Goal: Task Accomplishment & Management: Use online tool/utility

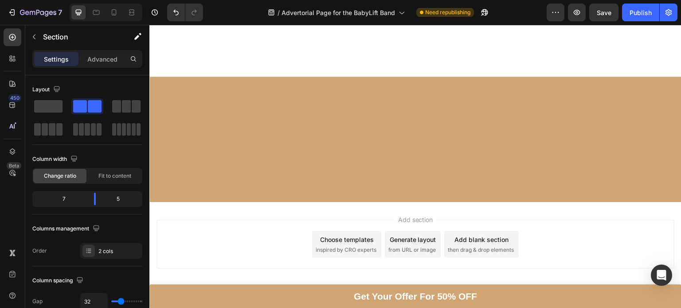
scroll to position [3898, 0]
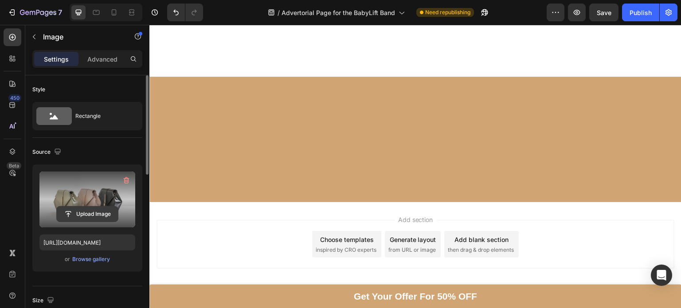
click at [67, 214] on input "file" at bounding box center [87, 214] width 61 height 15
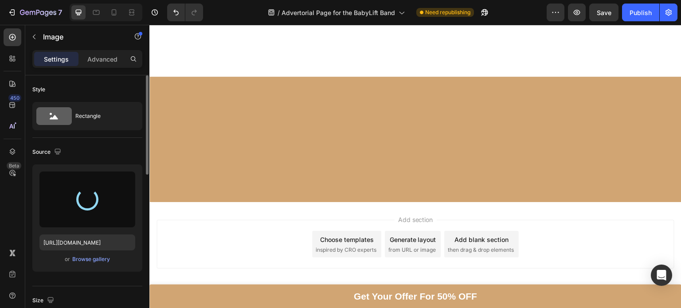
type input "[URL][DOMAIN_NAME]"
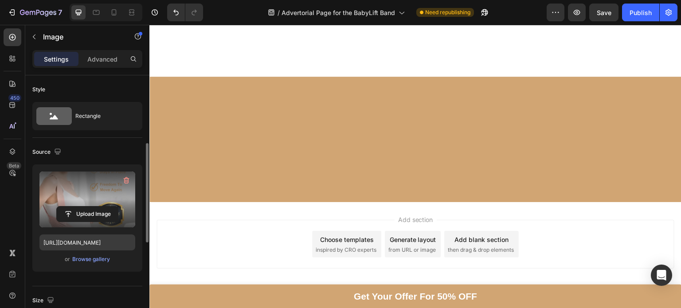
scroll to position [126, 0]
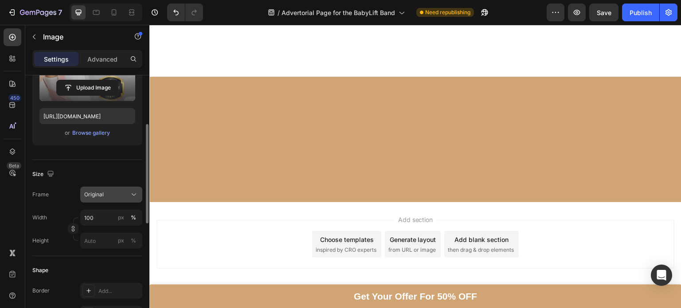
click at [111, 197] on div "Original" at bounding box center [105, 195] width 43 height 8
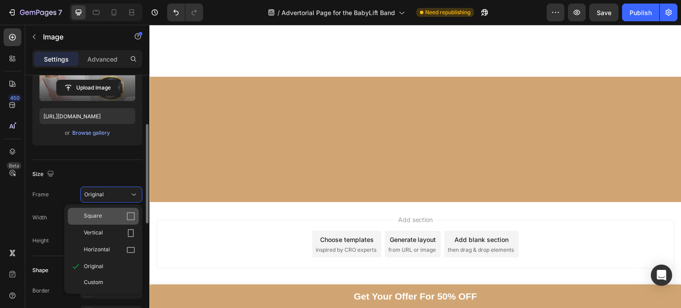
click at [98, 221] on div "Square" at bounding box center [103, 216] width 71 height 17
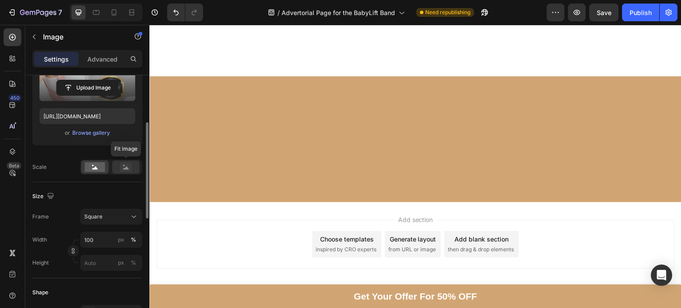
click at [125, 172] on div at bounding box center [125, 166] width 27 height 13
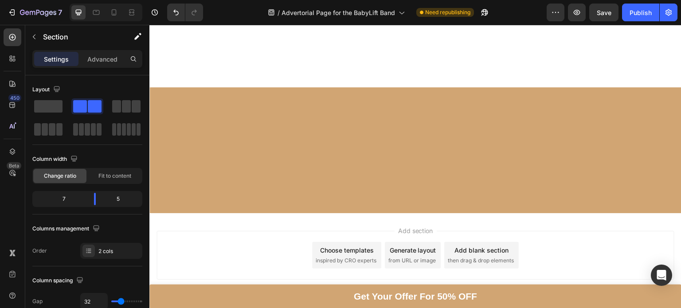
scroll to position [3925, 0]
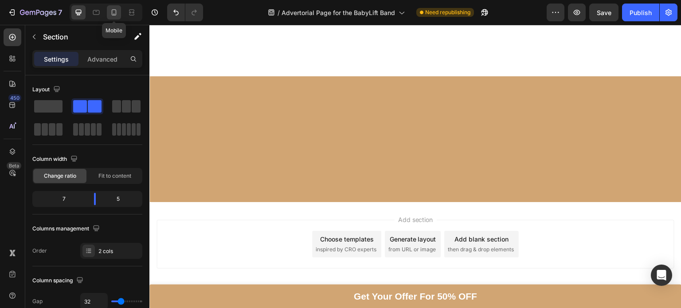
click at [113, 11] on icon at bounding box center [113, 12] width 9 height 9
type input "0"
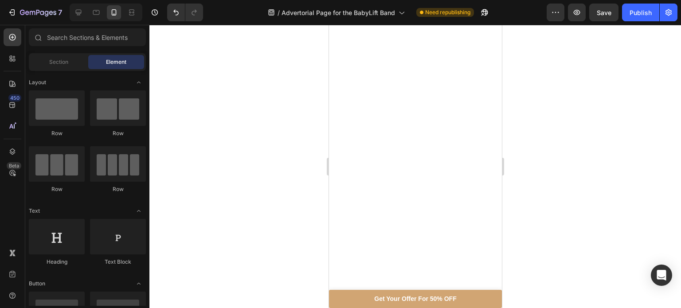
scroll to position [3151, 0]
click at [74, 15] on div at bounding box center [106, 13] width 73 height 18
click at [74, 15] on icon at bounding box center [78, 12] width 9 height 9
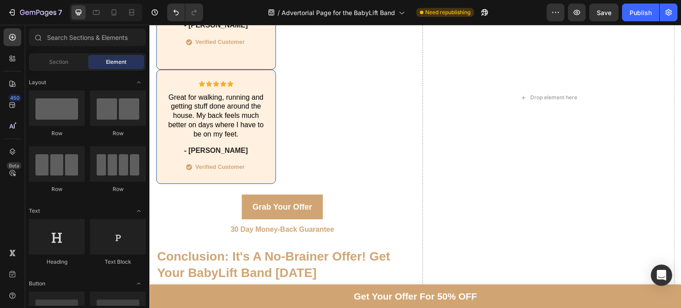
scroll to position [4173, 0]
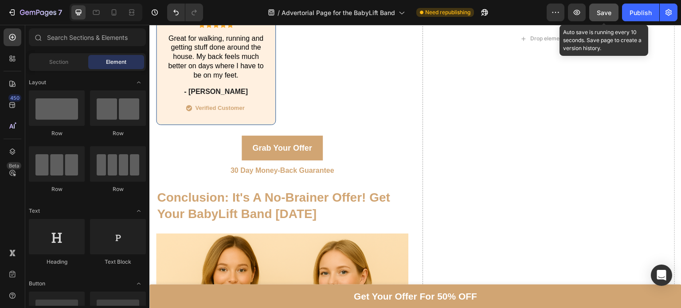
click at [603, 11] on span "Save" at bounding box center [604, 13] width 15 height 8
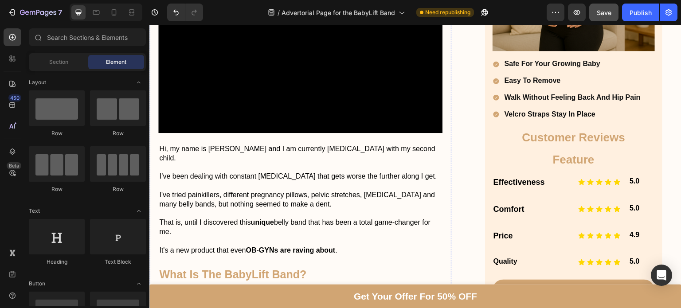
scroll to position [220, 0]
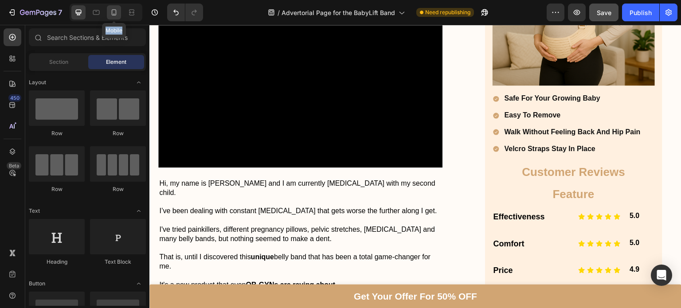
click at [110, 10] on icon at bounding box center [113, 12] width 9 height 9
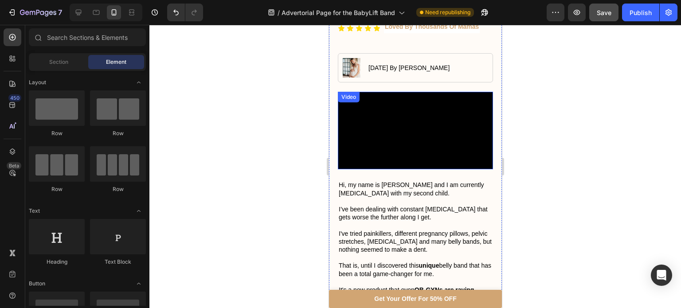
scroll to position [141, 0]
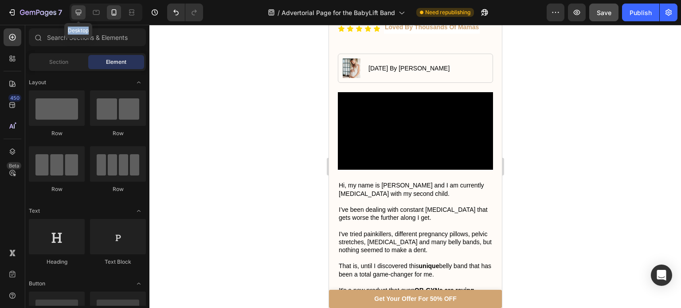
click at [76, 11] on icon at bounding box center [78, 12] width 9 height 9
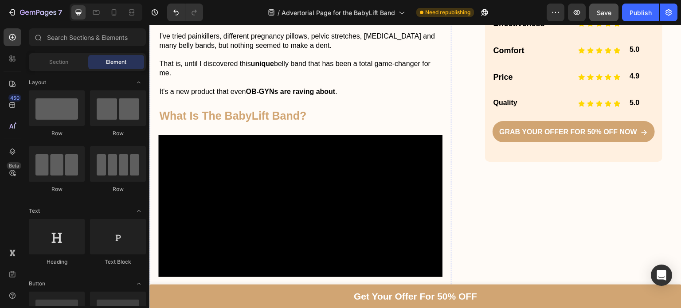
scroll to position [414, 0]
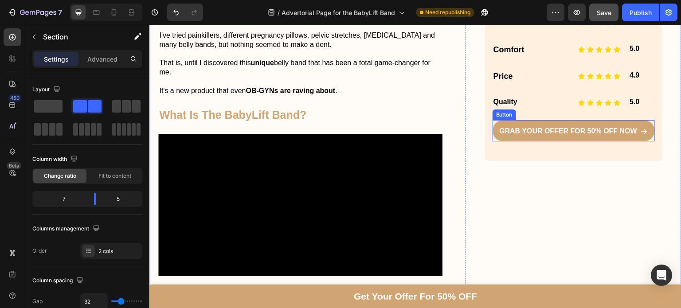
click at [507, 123] on link "Grab Your Offer For 50% Off NOW" at bounding box center [573, 130] width 162 height 21
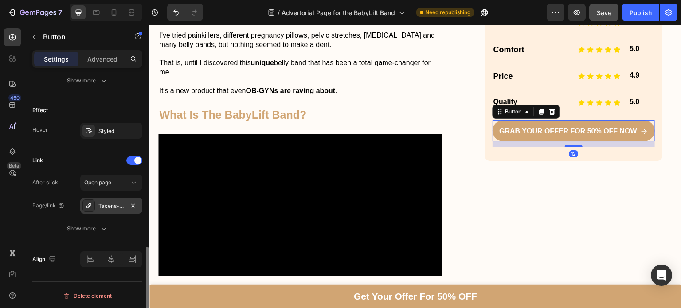
scroll to position [515, 0]
click at [96, 206] on div "Tacens-babylift-maternity-band" at bounding box center [111, 206] width 62 height 16
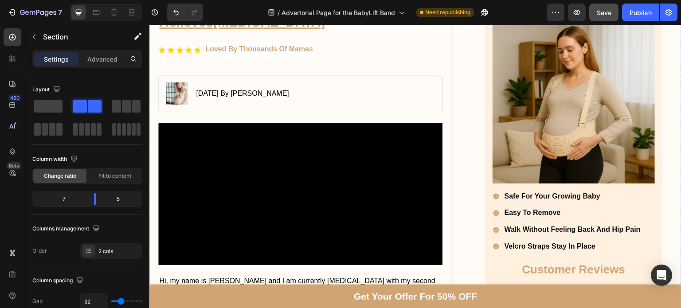
scroll to position [126, 0]
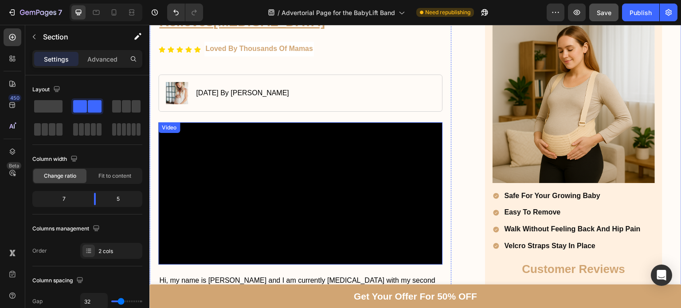
click at [263, 186] on video at bounding box center [300, 193] width 284 height 142
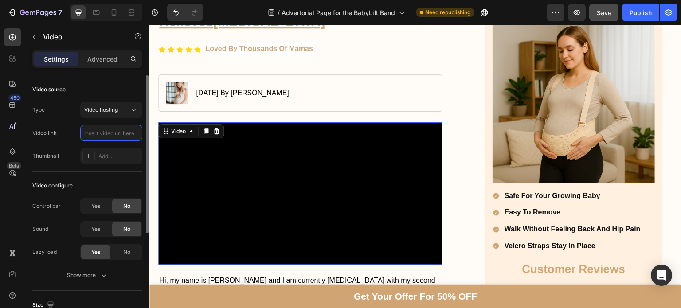
scroll to position [0, 0]
paste input "[URL][DOMAIN_NAME]"
type input "[URL][DOMAIN_NAME]"
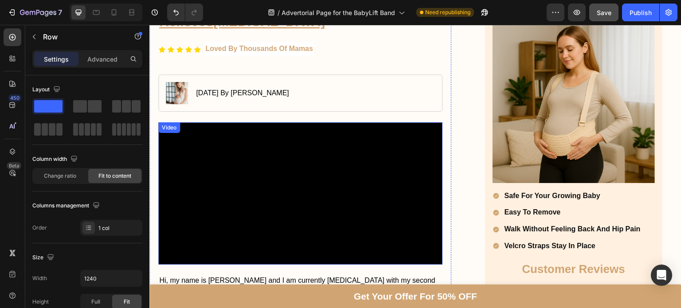
click at [195, 164] on video at bounding box center [300, 193] width 284 height 142
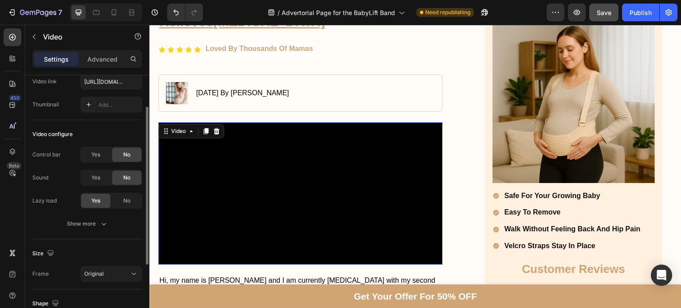
scroll to position [52, 0]
click at [103, 154] on div "Yes" at bounding box center [95, 154] width 29 height 14
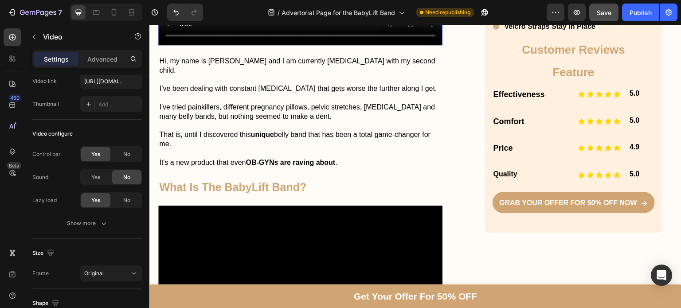
scroll to position [345, 0]
drag, startPoint x: 131, startPoint y: 155, endPoint x: 20, endPoint y: 117, distance: 117.0
click at [131, 155] on div "No" at bounding box center [126, 154] width 29 height 14
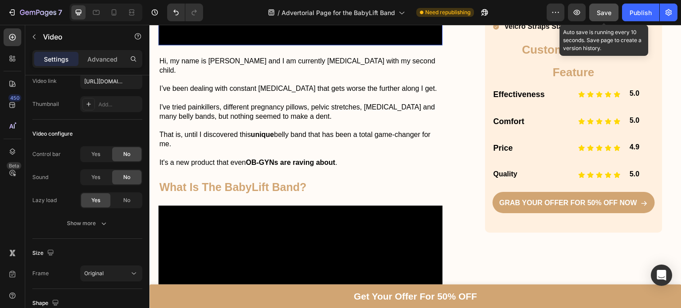
click at [602, 9] on span "Save" at bounding box center [604, 13] width 15 height 8
click at [116, 8] on icon at bounding box center [113, 12] width 9 height 9
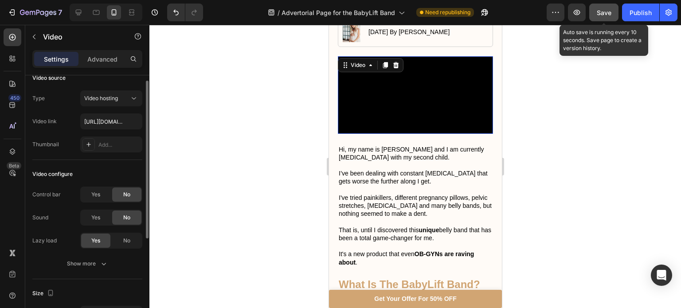
scroll to position [11, 0]
click at [77, 12] on icon at bounding box center [78, 12] width 9 height 9
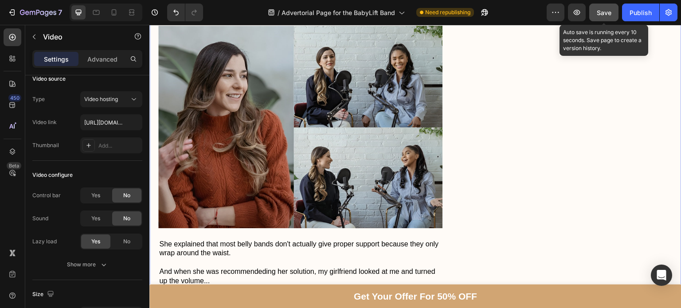
scroll to position [736, 0]
click at [600, 19] on button "Save" at bounding box center [603, 13] width 29 height 18
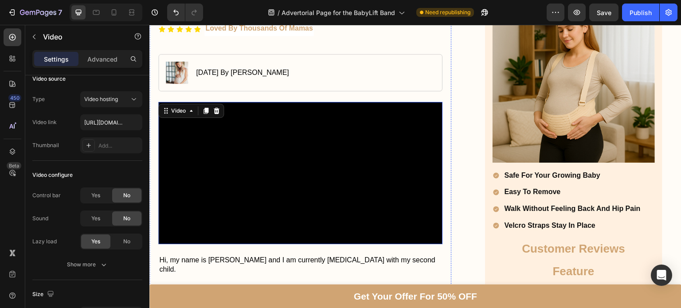
scroll to position [149, 0]
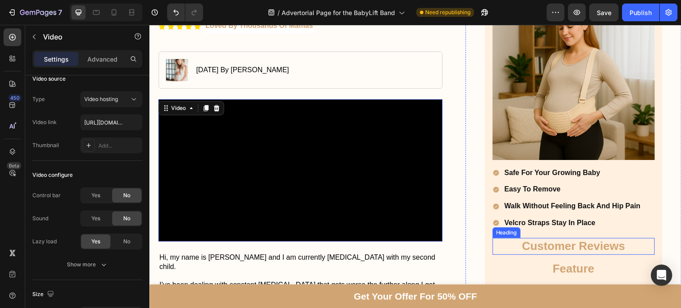
click at [521, 245] on h2 "Customer Reviews" at bounding box center [573, 246] width 162 height 17
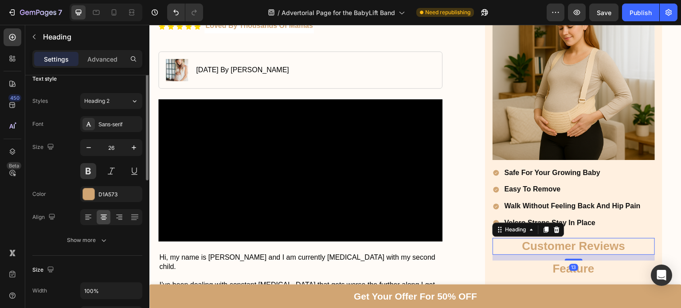
scroll to position [0, 0]
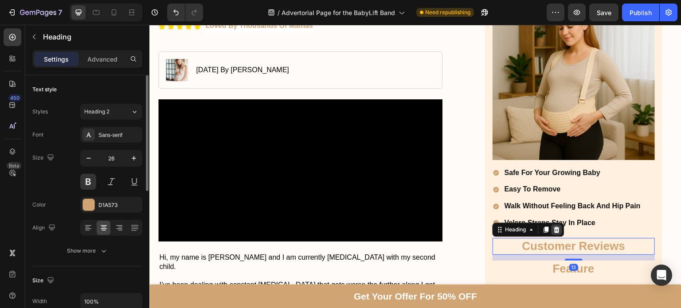
click at [554, 227] on icon at bounding box center [557, 230] width 6 height 6
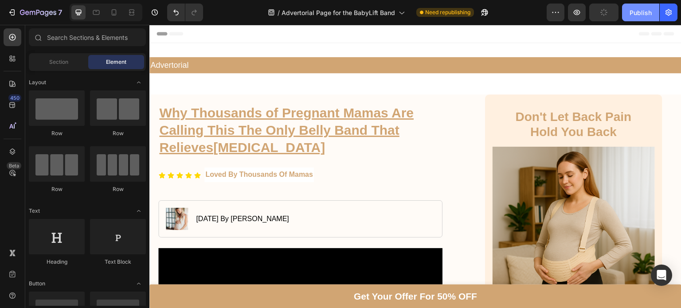
click at [642, 13] on div "Publish" at bounding box center [640, 12] width 22 height 9
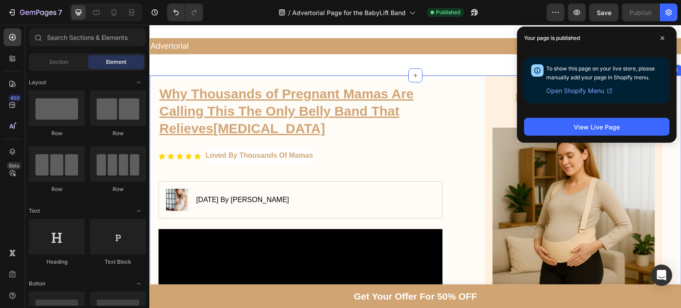
scroll to position [20, 0]
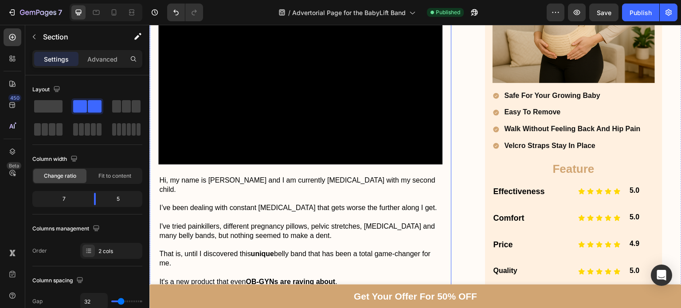
scroll to position [227, 0]
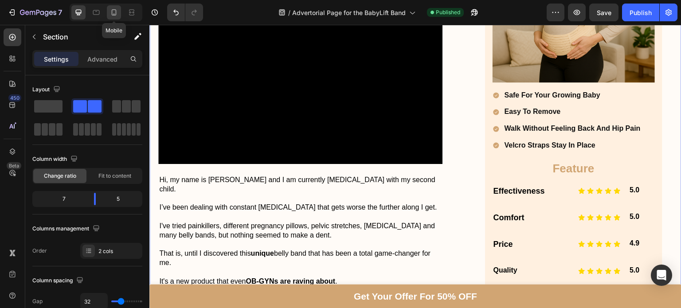
click at [110, 15] on icon at bounding box center [113, 12] width 9 height 9
type input "0"
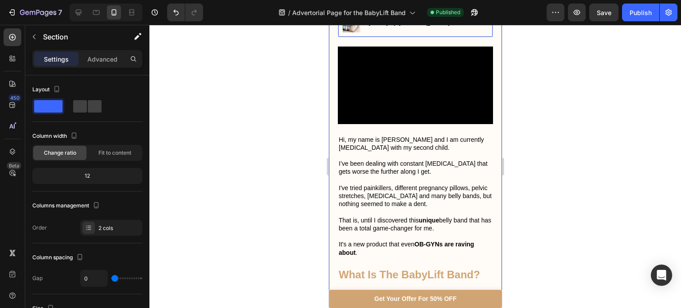
scroll to position [190, 0]
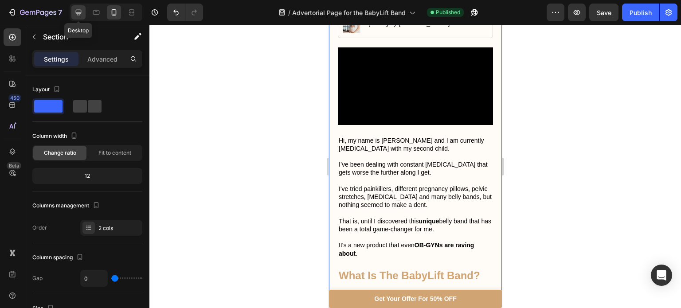
click at [82, 8] on icon at bounding box center [78, 12] width 9 height 9
type input "32"
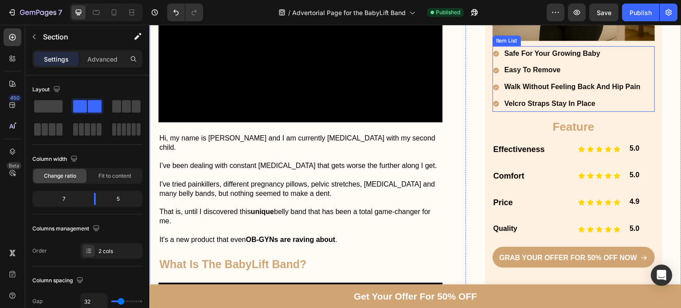
scroll to position [268, 0]
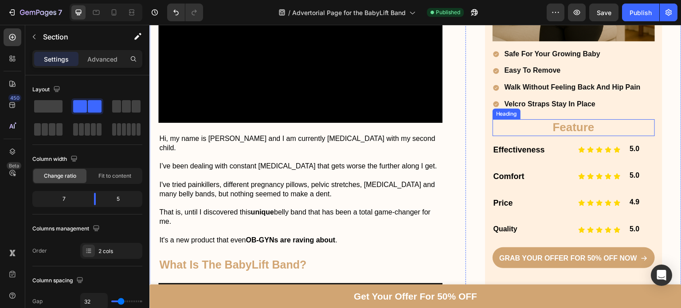
click at [538, 133] on h2 "Feature" at bounding box center [573, 127] width 162 height 17
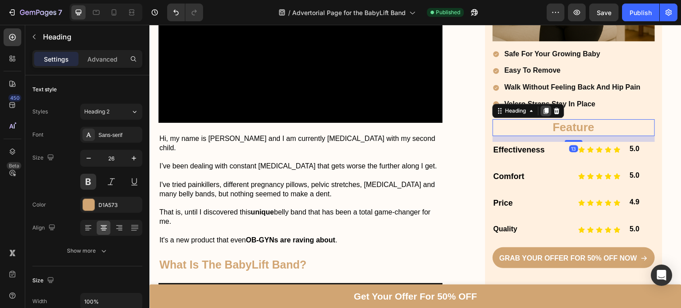
click at [544, 113] on icon at bounding box center [546, 110] width 7 height 7
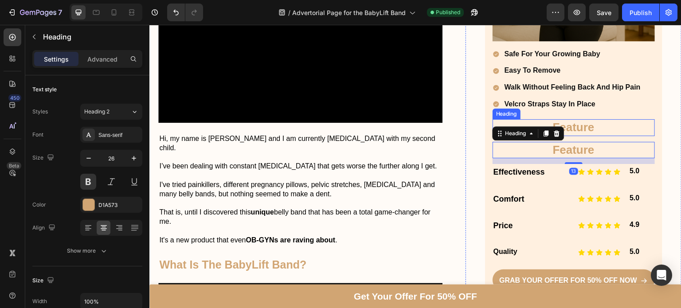
click at [569, 122] on h2 "Feature" at bounding box center [573, 127] width 162 height 17
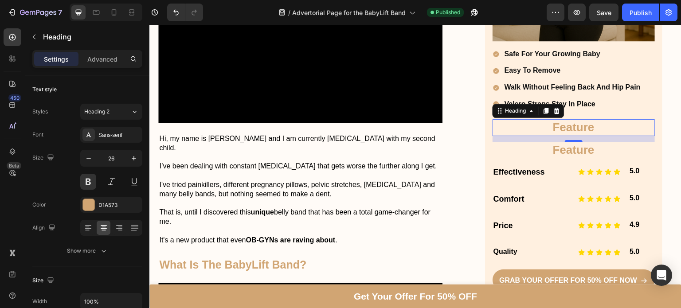
click at [569, 122] on h2 "Feature" at bounding box center [573, 127] width 162 height 17
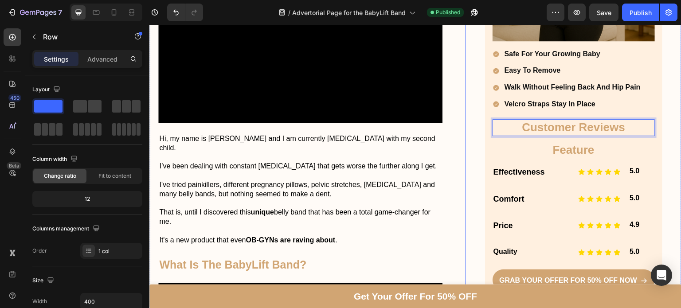
click at [527, 161] on div "Don't Let Back Pain Hold You Back Heading Image safe for your growing baby easy…" at bounding box center [573, 68] width 162 height 455
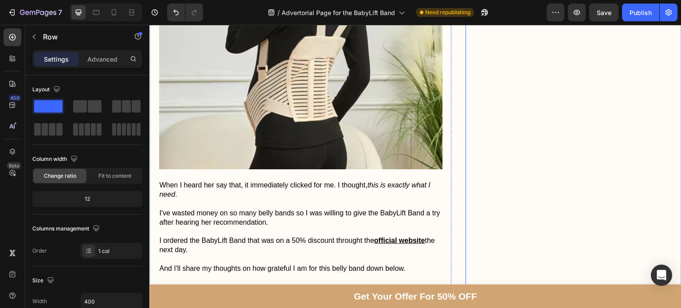
scroll to position [1156, 0]
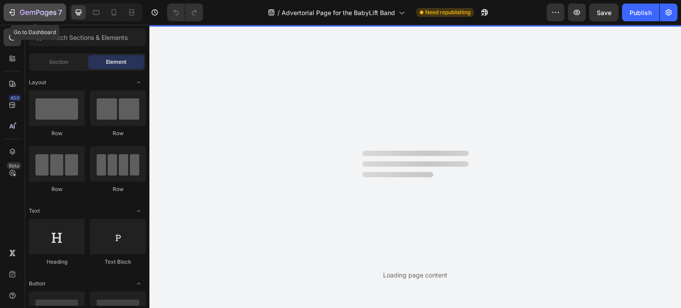
click at [31, 13] on icon "button" at bounding box center [38, 13] width 36 height 8
